Goal: Transaction & Acquisition: Purchase product/service

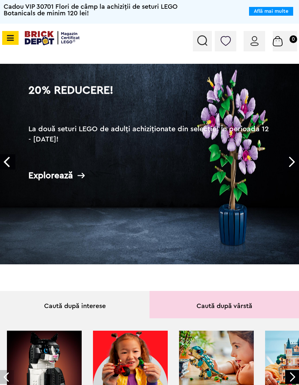
click at [241, 135] on h2 "La două seturi LEGO de adulți achiziționate din selecție! În perioada 12 - 28.0…" at bounding box center [149, 139] width 242 height 31
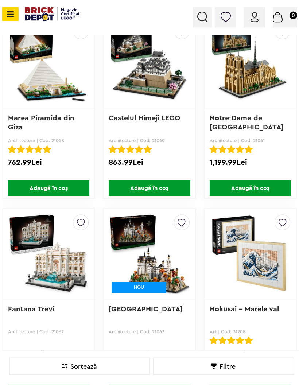
scroll to position [492, 0]
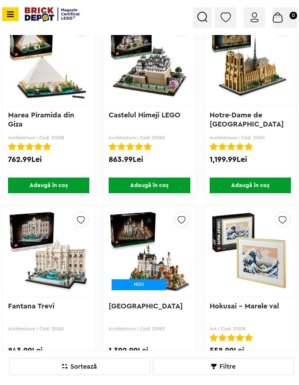
click at [189, 286] on img at bounding box center [149, 251] width 81 height 102
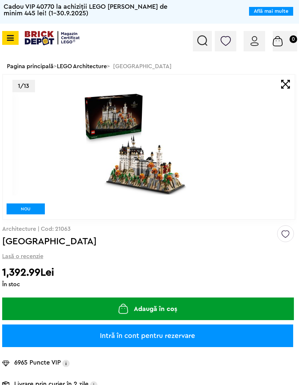
click at [280, 89] on div "1/13" at bounding box center [158, 86] width 292 height 12
click at [286, 86] on span at bounding box center [285, 84] width 9 height 9
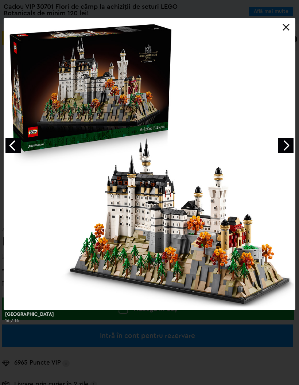
click at [286, 27] on link at bounding box center [285, 27] width 7 height 7
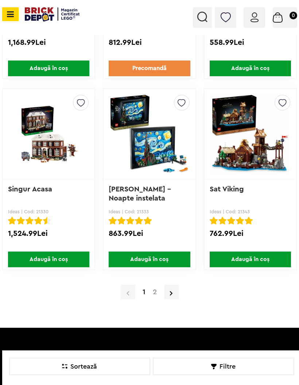
scroll to position [5953, 0]
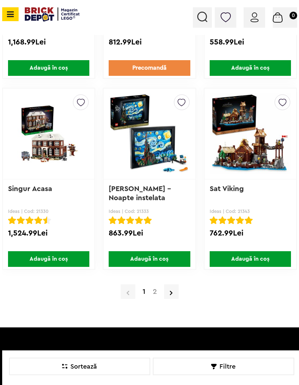
click at [154, 291] on link "2" at bounding box center [154, 291] width 11 height 7
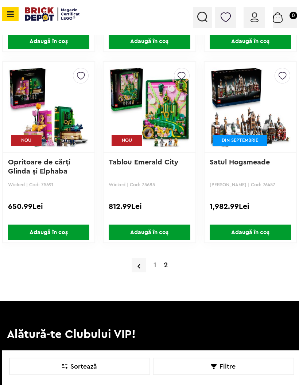
scroll to position [4834, 0]
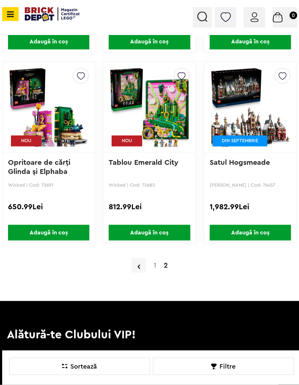
click at [57, 229] on span "Adaugă în coș" at bounding box center [49, 233] width 82 height 16
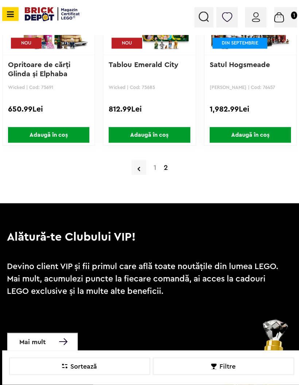
scroll to position [4927, 0]
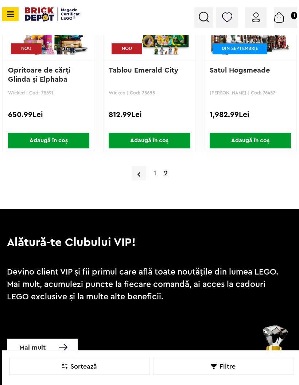
click at [145, 173] on link at bounding box center [138, 173] width 15 height 15
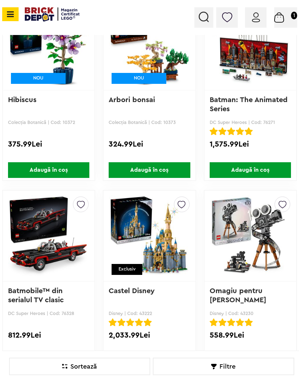
scroll to position [2420, 0]
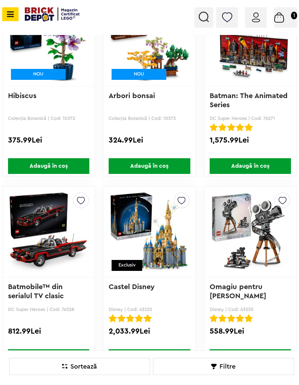
click at [33, 170] on span "Adaugă în coș" at bounding box center [49, 166] width 82 height 16
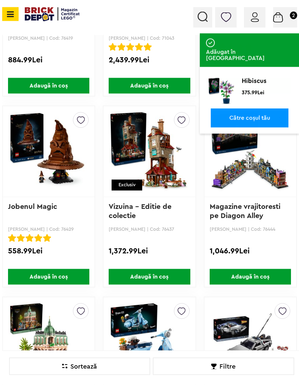
scroll to position [3264, 0]
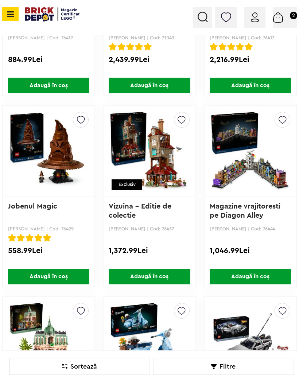
click at [67, 274] on span "Adaugă în coș" at bounding box center [49, 276] width 82 height 16
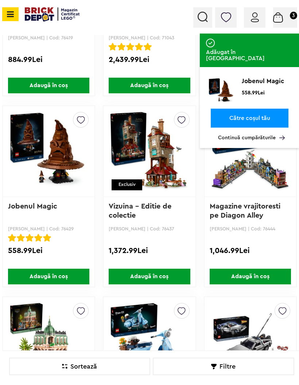
click at [275, 109] on link "Către coșul tău" at bounding box center [250, 118] width 78 height 19
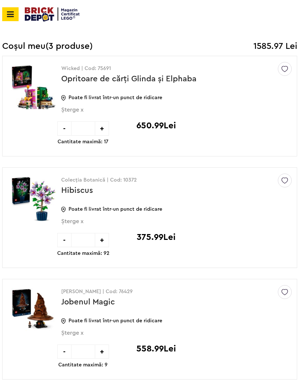
scroll to position [71, 0]
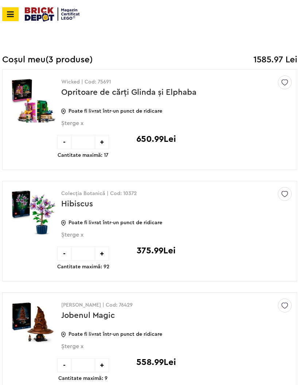
click at [65, 142] on div "-" at bounding box center [64, 142] width 14 height 14
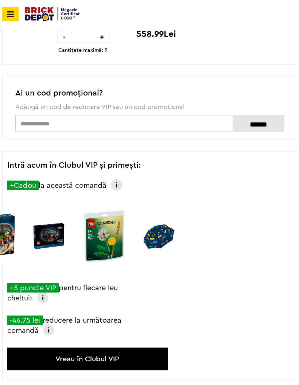
scroll to position [288, 0]
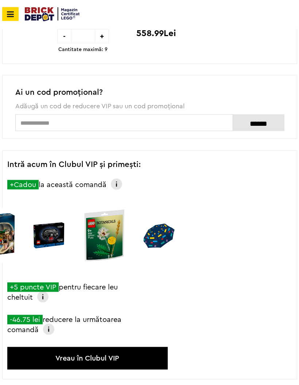
click at [109, 185] on div "+Cadou la această comandă Primești gratuit cadoul VIP activ în momentul comenzi…" at bounding box center [65, 186] width 117 height 13
click at [80, 182] on div "+Cadou la această comandă Primești gratuit cadoul VIP activ în momentul comenzi…" at bounding box center [65, 186] width 117 height 13
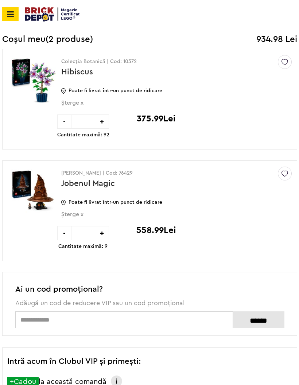
scroll to position [0, 0]
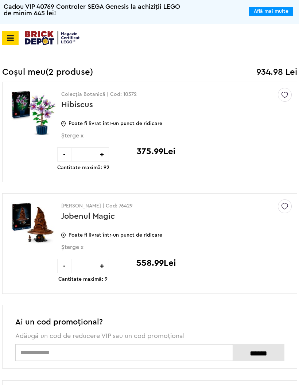
click at [22, 10] on span "Cadou VIP 40769 Controler SEGA Genesis la achiziții LEGO de minim 645 lei!" at bounding box center [91, 9] width 183 height 13
click at [27, 12] on span "Cadou VIP 40769 Controler SEGA Genesis la achiziții LEGO de minim 645 lei!" at bounding box center [91, 9] width 183 height 13
click at [276, 3] on div "Cadou VIP 40769 Controler SEGA Genesis la achiziții LEGO de minim 645 lei! Află…" at bounding box center [149, 9] width 299 height 13
click at [272, 10] on link "Află mai multe" at bounding box center [271, 11] width 35 height 5
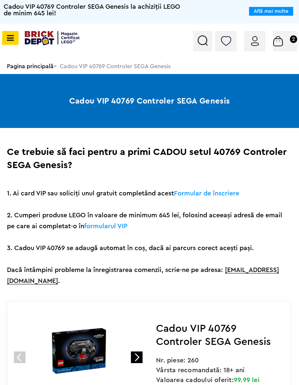
click at [286, 42] on span "Coș 2" at bounding box center [285, 38] width 24 height 7
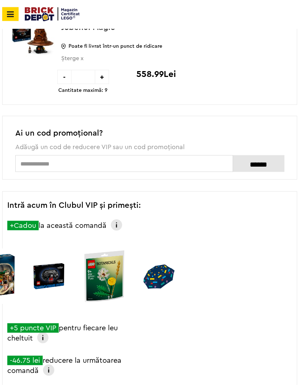
scroll to position [248, 0]
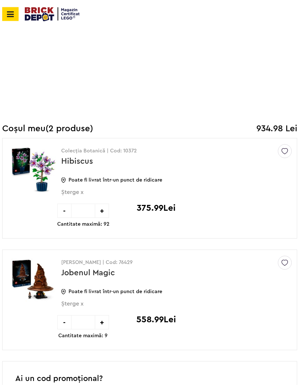
scroll to position [0, 0]
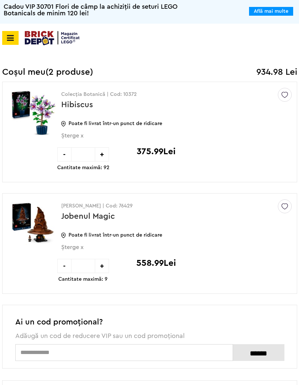
click at [27, 8] on span "Cadou VIP 30701 Flori de câmp la achiziții de seturi LEGO Botanicals de minim 1…" at bounding box center [91, 9] width 183 height 13
click at [35, 15] on span "Cadou VIP 30701 Flori de câmp la achiziții de seturi LEGO Botanicals de minim 1…" at bounding box center [91, 9] width 183 height 13
click at [158, 10] on span "Cadou VIP 40770 la achiziții LEGO [PERSON_NAME] de minim 445 lei! (1-30.9.2025)" at bounding box center [91, 9] width 183 height 13
click at [267, 13] on link "Află mai multe" at bounding box center [271, 11] width 35 height 5
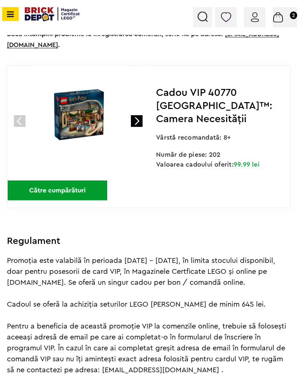
scroll to position [288, 0]
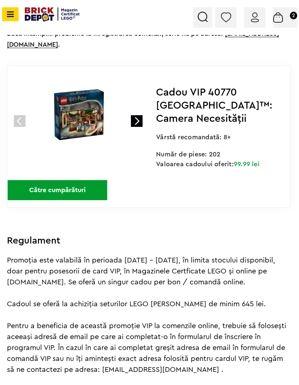
click at [134, 124] on link at bounding box center [137, 121] width 12 height 12
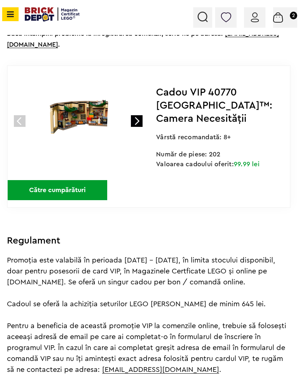
click at [139, 123] on link at bounding box center [137, 121] width 12 height 12
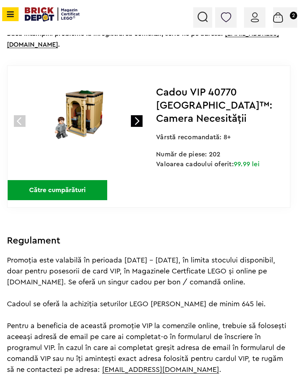
click at [138, 121] on link at bounding box center [137, 121] width 12 height 12
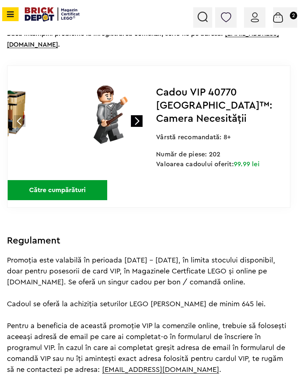
click at [136, 121] on link at bounding box center [137, 121] width 12 height 12
click at [20, 123] on link at bounding box center [20, 121] width 12 height 12
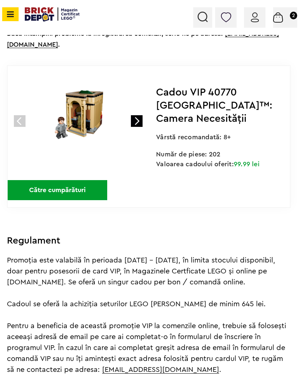
click at [7, 126] on div "1 2 3 4 Cadou VIP 40770 Castelul Hogwarts™: Camera Necesității Vârstă recomanda…" at bounding box center [148, 136] width 283 height 142
click at [9, 119] on div at bounding box center [62, 114] width 109 height 97
click at [17, 125] on link at bounding box center [20, 121] width 12 height 12
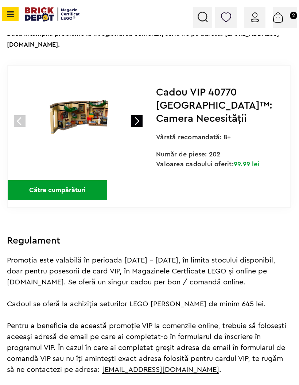
click at [16, 122] on link at bounding box center [20, 121] width 12 height 12
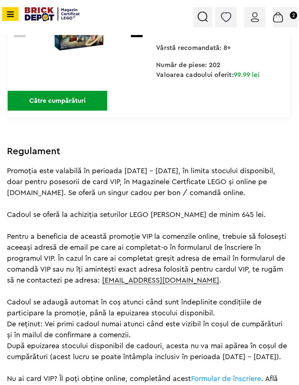
scroll to position [379, 0]
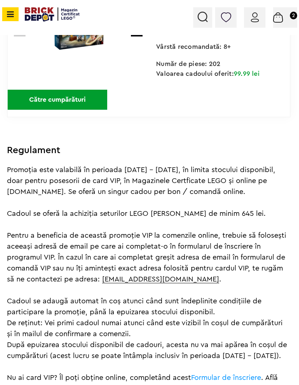
click at [282, 18] on img at bounding box center [277, 17] width 9 height 10
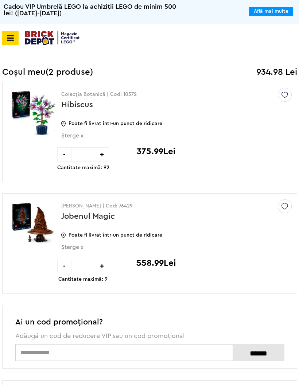
click at [31, 34] on img at bounding box center [52, 38] width 55 height 14
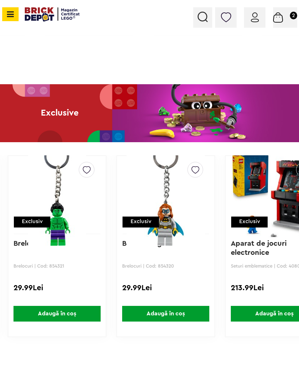
scroll to position [0, 111]
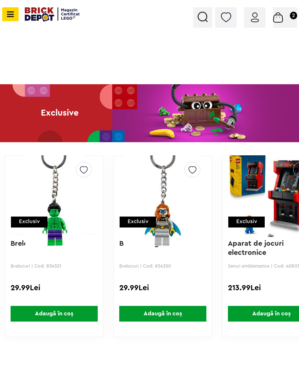
click at [146, 267] on p "Brelocuri | Cod: 854320" at bounding box center [162, 265] width 87 height 5
click at [8, 15] on icon at bounding box center [9, 14] width 9 height 8
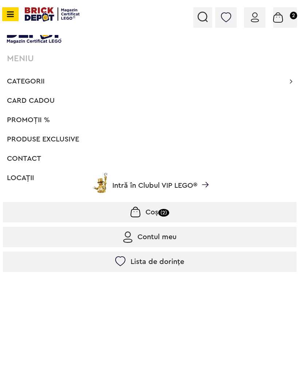
click at [36, 93] on li "Card Cadou" at bounding box center [149, 100] width 293 height 15
click at [38, 85] on span "Categorii" at bounding box center [26, 81] width 38 height 7
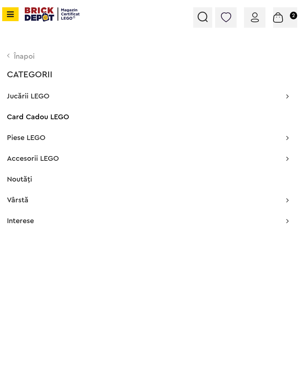
click at [283, 158] on div "Accesorii LEGO Accesorii pentru petreceri Brelocuri Nou Cutii depozitare Decora…" at bounding box center [148, 158] width 282 height 7
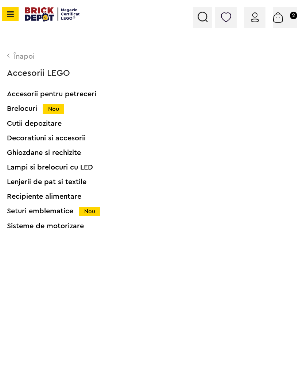
click at [28, 109] on div "Brelocuri Nou" at bounding box center [156, 109] width 299 height 8
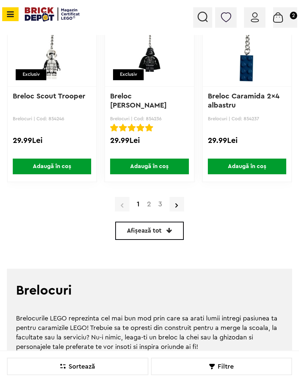
scroll to position [1742, 0]
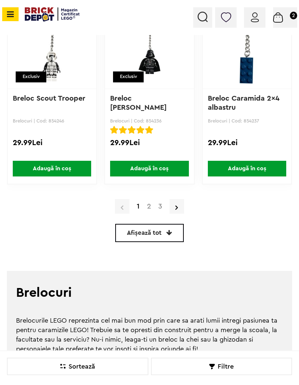
click at [147, 209] on link "2" at bounding box center [148, 206] width 11 height 7
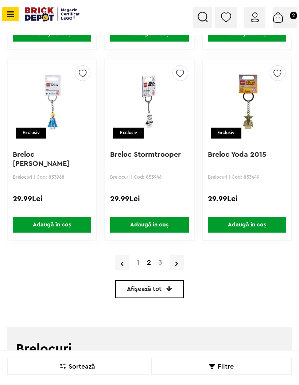
scroll to position [1686, 0]
click at [160, 261] on link "3" at bounding box center [159, 262] width 11 height 7
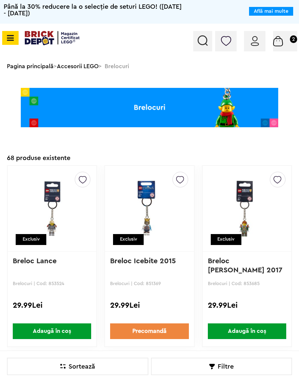
click at [78, 68] on link "Accesorii LEGO" at bounding box center [78, 66] width 42 height 6
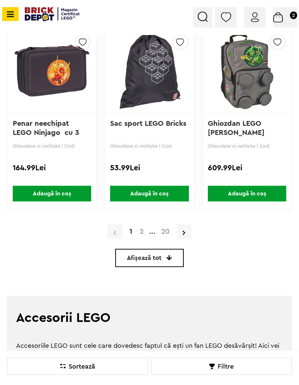
scroll to position [1701, 0]
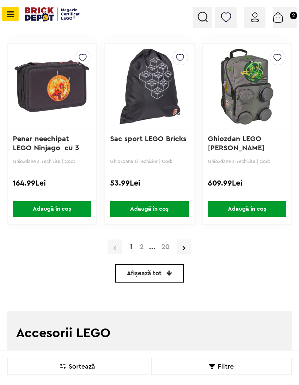
click at [142, 248] on link "2" at bounding box center [141, 246] width 11 height 7
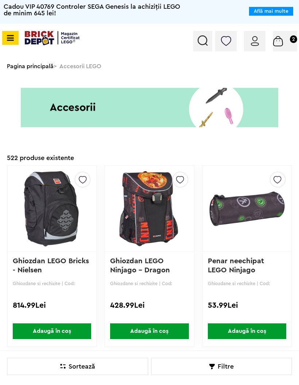
click at [225, 120] on img at bounding box center [149, 107] width 299 height 39
click at [78, 66] on div "Pagina principală > Accesorii LEGO" at bounding box center [149, 66] width 293 height 15
click at [37, 69] on link "Pagina principală" at bounding box center [30, 66] width 47 height 6
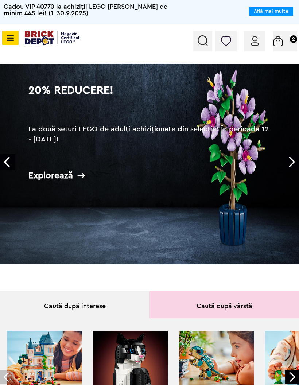
click at [16, 31] on span at bounding box center [10, 38] width 16 height 14
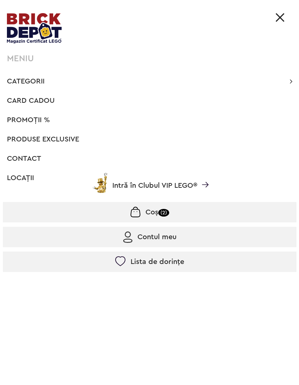
click at [42, 81] on span "Categorii" at bounding box center [26, 81] width 38 height 7
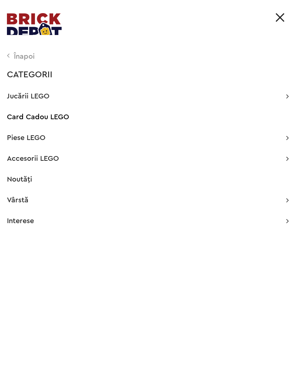
click at [281, 156] on div "Accesorii LEGO Accesorii pentru petreceri Brelocuri Nou Cutii depozitare Decora…" at bounding box center [148, 158] width 282 height 7
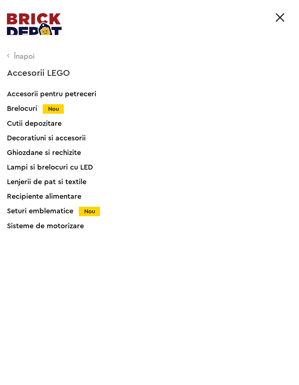
click at [65, 153] on div "Ghiozdane si rechizite" at bounding box center [156, 152] width 299 height 7
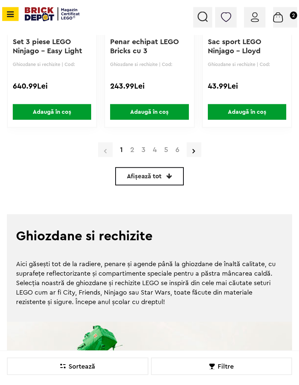
scroll to position [1775, 0]
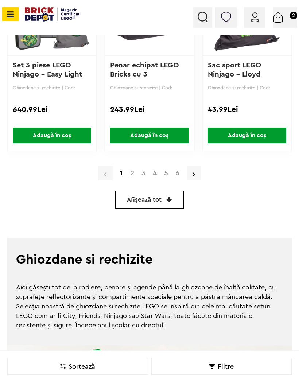
click at [130, 173] on link "2" at bounding box center [131, 172] width 11 height 7
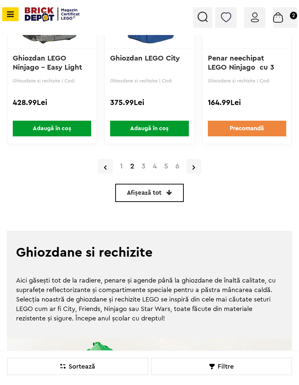
scroll to position [1775, 0]
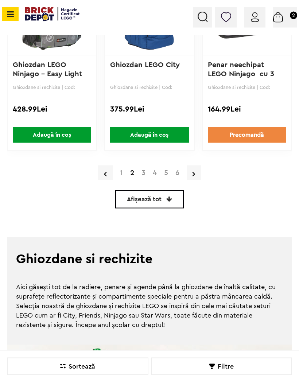
click at [144, 176] on link "3" at bounding box center [143, 172] width 11 height 7
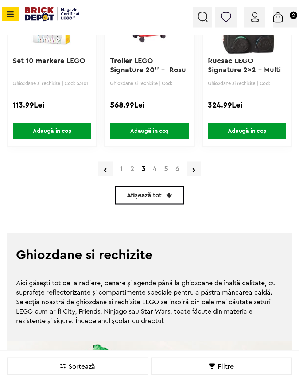
scroll to position [1764, 0]
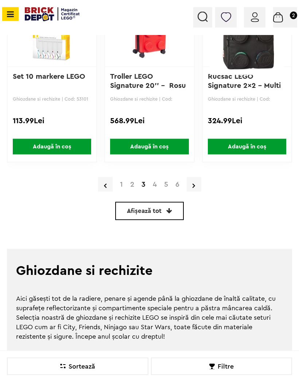
click at [158, 181] on link "4" at bounding box center [154, 184] width 11 height 7
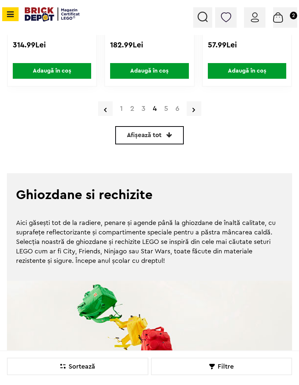
scroll to position [1835, 0]
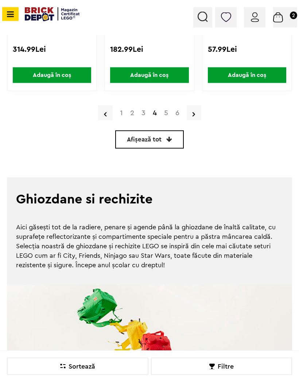
click at [165, 115] on link "5" at bounding box center [165, 112] width 11 height 7
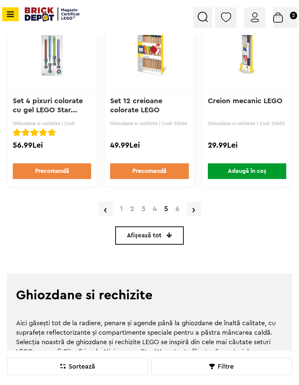
scroll to position [1749, 0]
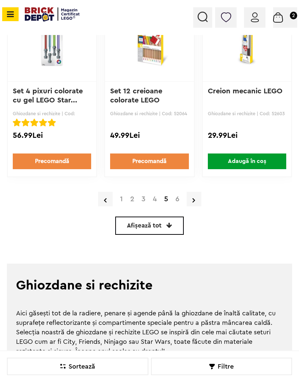
click at [179, 199] on link "6" at bounding box center [177, 198] width 11 height 7
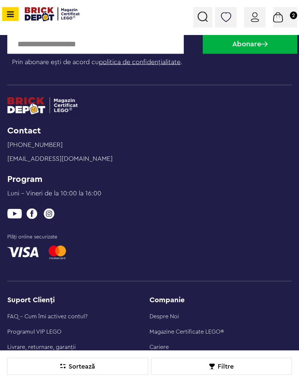
scroll to position [2003, 0]
